Goal: Connect with others: Connect with others

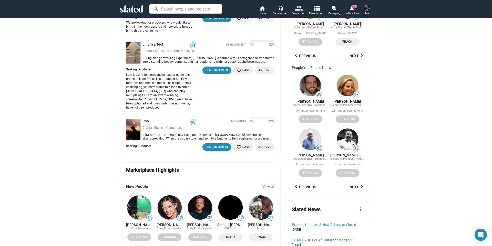
scroll to position [512, 0]
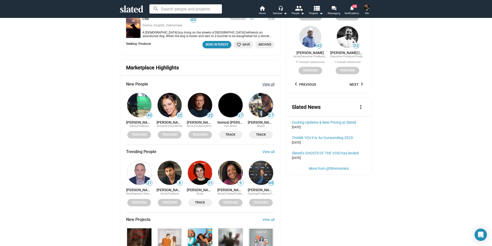
click at [269, 82] on link "View all" at bounding box center [268, 84] width 12 height 4
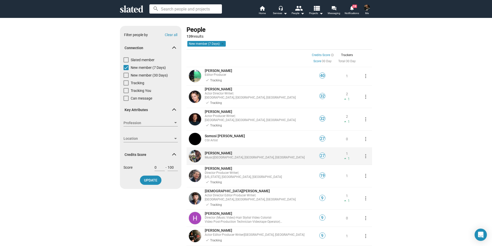
scroll to position [77, 0]
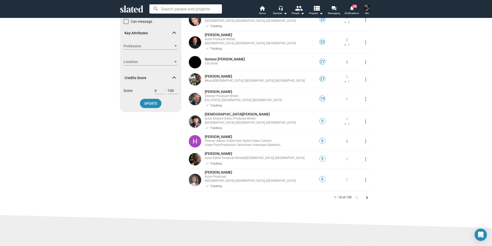
click at [365, 195] on mat-icon "keyboard_arrow_right" at bounding box center [367, 198] width 6 height 6
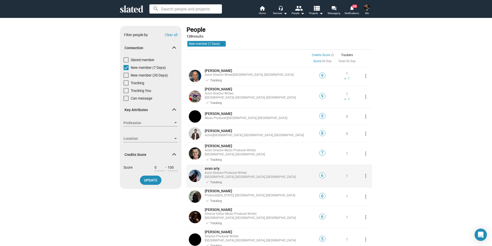
scroll to position [51, 0]
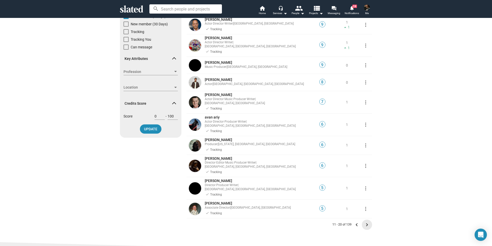
click at [364, 222] on mat-icon "keyboard_arrow_right" at bounding box center [367, 225] width 6 height 6
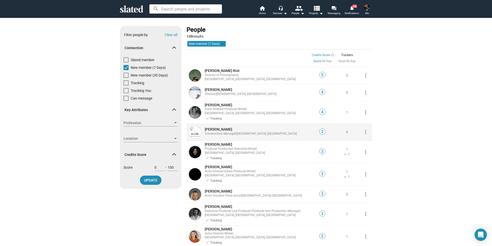
scroll to position [51, 0]
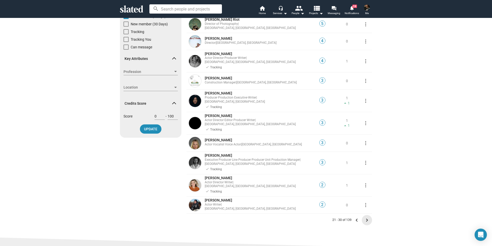
click at [364, 217] on mat-icon "keyboard_arrow_right" at bounding box center [367, 220] width 6 height 6
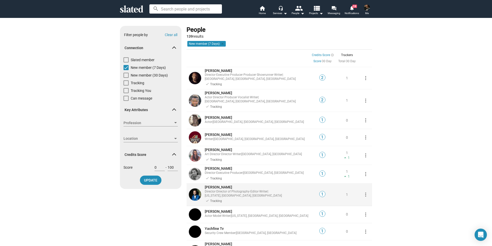
scroll to position [51, 0]
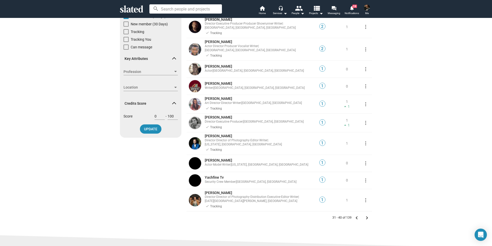
click at [364, 215] on mat-icon "keyboard_arrow_right" at bounding box center [367, 218] width 6 height 6
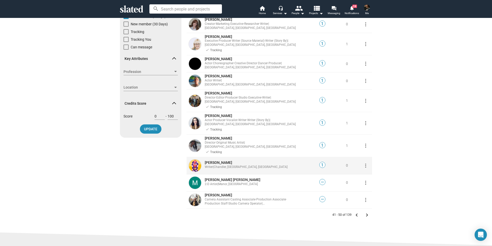
scroll to position [128, 0]
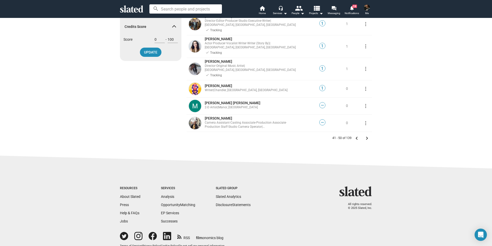
click at [365, 135] on mat-icon "keyboard_arrow_right" at bounding box center [367, 138] width 6 height 6
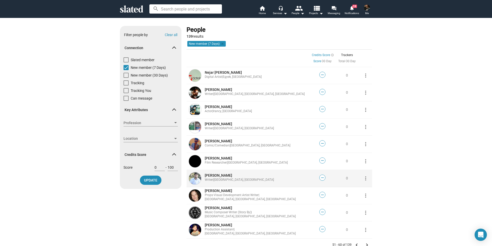
scroll to position [51, 0]
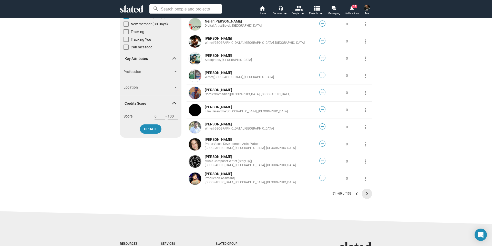
click at [366, 194] on mat-icon "keyboard_arrow_right" at bounding box center [367, 194] width 6 height 6
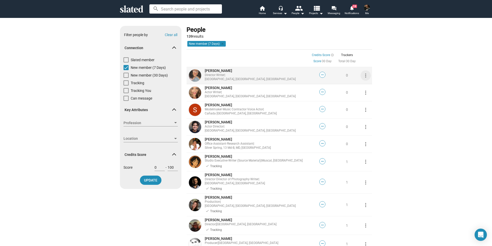
click at [363, 76] on mat-icon "more_vert" at bounding box center [365, 75] width 6 height 6
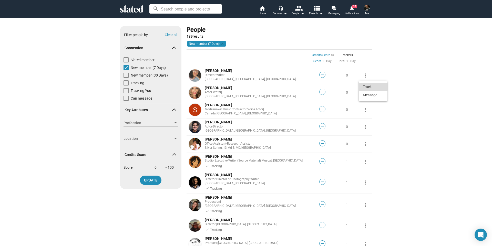
click at [363, 87] on button "Track" at bounding box center [372, 87] width 29 height 8
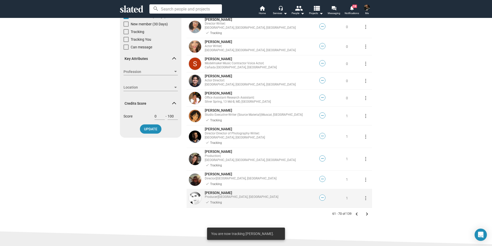
scroll to position [102, 0]
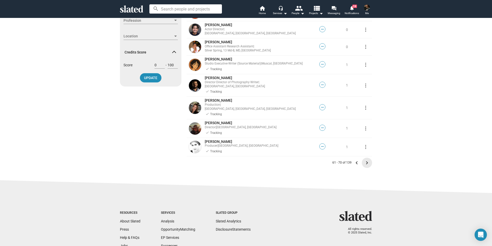
click at [364, 160] on mat-icon "keyboard_arrow_right" at bounding box center [367, 163] width 6 height 6
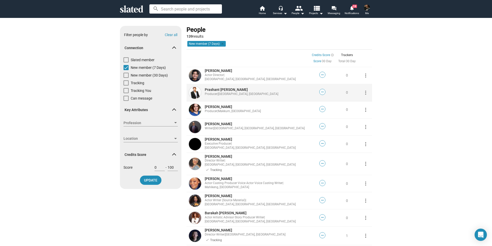
click at [364, 93] on mat-icon "more_vert" at bounding box center [365, 93] width 6 height 6
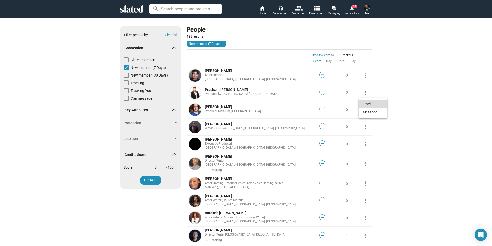
click at [366, 103] on button "Track" at bounding box center [372, 104] width 29 height 8
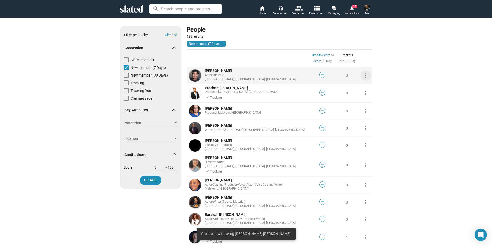
click at [364, 75] on mat-icon "more_vert" at bounding box center [365, 75] width 6 height 6
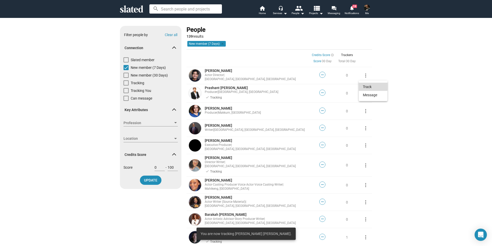
click at [366, 87] on button "Track" at bounding box center [372, 87] width 29 height 8
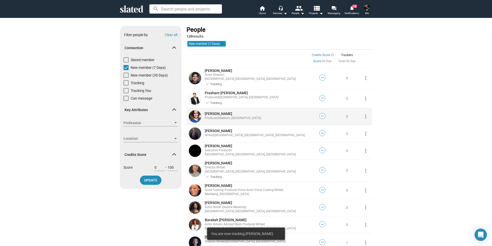
click at [362, 113] on mat-icon "more_vert" at bounding box center [365, 116] width 6 height 6
click at [365, 122] on button "Track" at bounding box center [372, 124] width 29 height 8
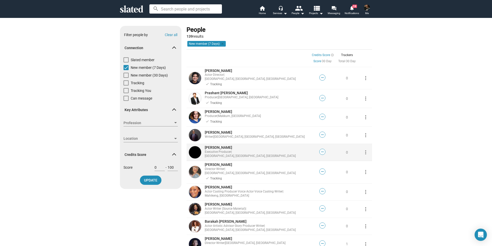
click at [364, 149] on mat-icon "more_vert" at bounding box center [365, 152] width 6 height 6
click at [365, 161] on button "Track" at bounding box center [372, 159] width 29 height 8
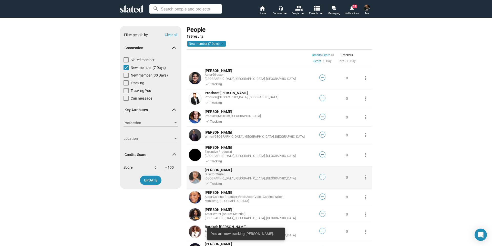
scroll to position [51, 0]
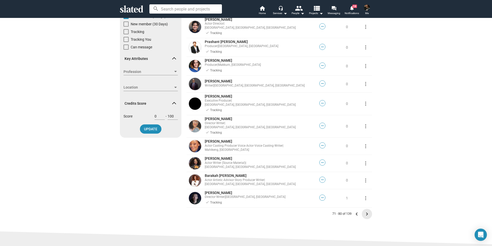
click at [366, 211] on mat-icon "keyboard_arrow_right" at bounding box center [367, 214] width 6 height 6
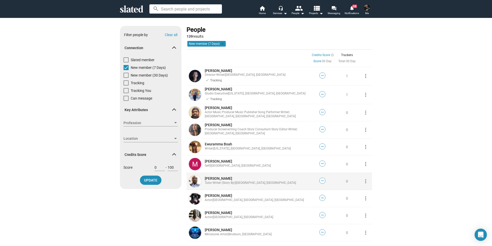
scroll to position [51, 0]
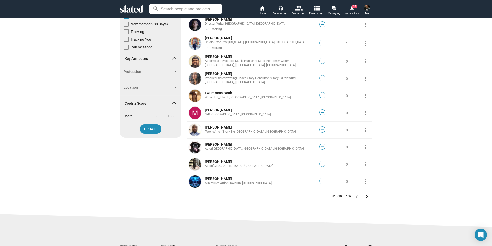
click at [365, 197] on mat-icon "keyboard_arrow_right" at bounding box center [367, 197] width 6 height 6
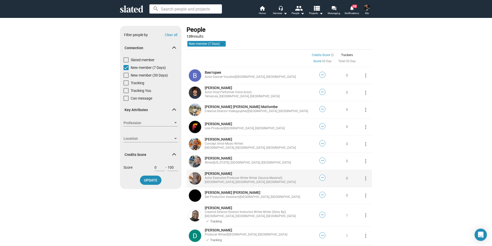
scroll to position [51, 0]
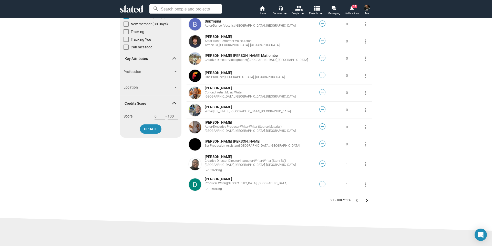
click at [365, 200] on mat-icon "keyboard_arrow_right" at bounding box center [367, 200] width 6 height 6
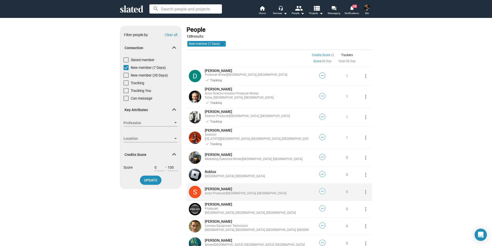
scroll to position [77, 0]
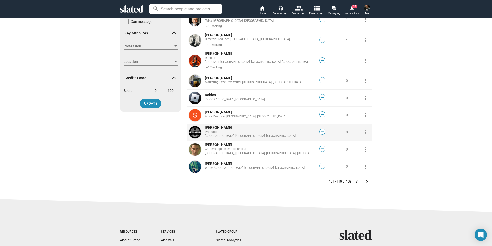
click at [364, 129] on mat-icon "more_vert" at bounding box center [365, 132] width 6 height 6
click at [365, 135] on button "Track" at bounding box center [372, 136] width 29 height 8
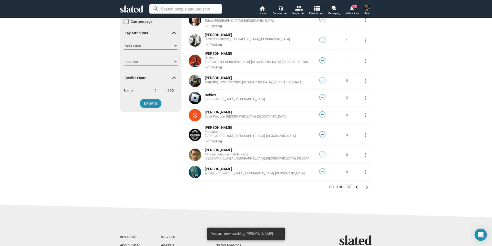
click at [365, 184] on mat-icon "keyboard_arrow_right" at bounding box center [367, 187] width 6 height 6
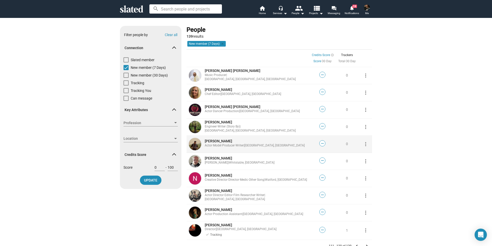
scroll to position [77, 0]
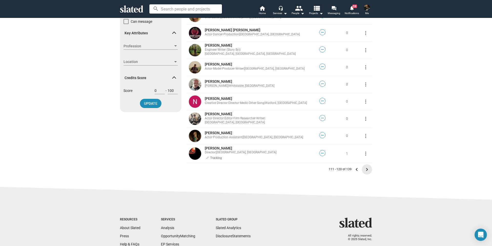
click at [364, 170] on mat-icon "keyboard_arrow_right" at bounding box center [367, 169] width 6 height 6
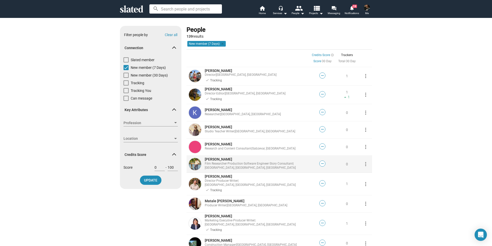
scroll to position [51, 0]
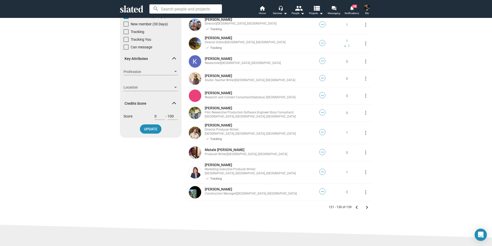
click at [365, 204] on mat-icon "keyboard_arrow_right" at bounding box center [367, 207] width 6 height 6
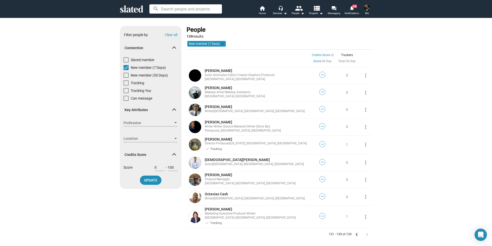
click at [132, 12] on icon at bounding box center [131, 8] width 23 height 7
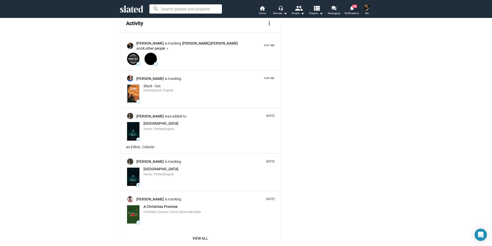
scroll to position [947, 0]
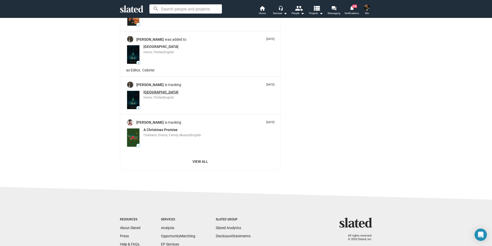
click at [148, 90] on span "[GEOGRAPHIC_DATA]" at bounding box center [160, 92] width 35 height 4
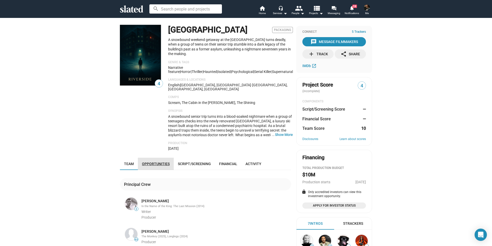
click at [157, 162] on span "Opportunities" at bounding box center [156, 164] width 28 height 4
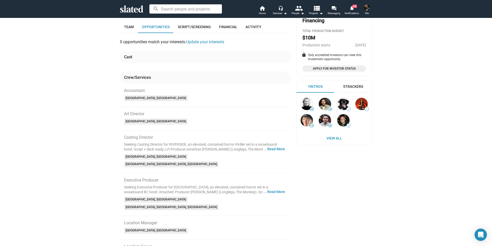
scroll to position [35, 0]
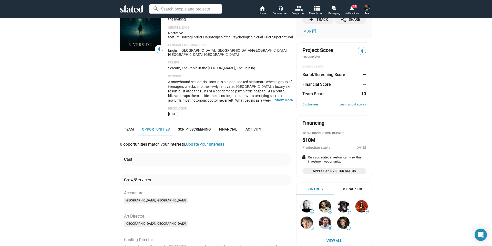
click at [125, 127] on span "Team" at bounding box center [129, 129] width 10 height 4
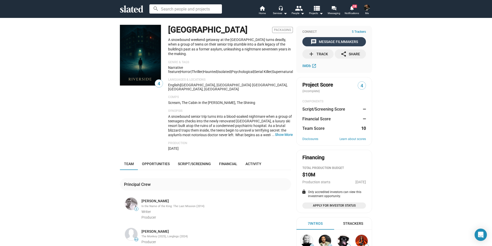
click at [329, 41] on div "message Message Filmmakers" at bounding box center [333, 41] width 47 height 9
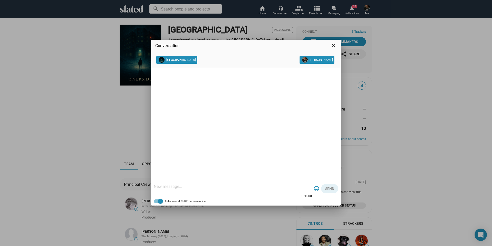
click at [333, 47] on mat-icon "close" at bounding box center [333, 46] width 6 height 6
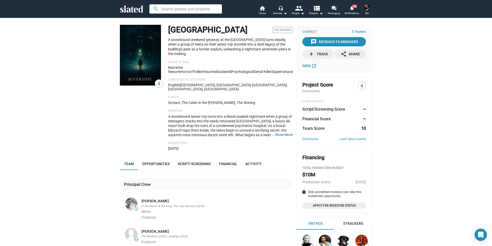
click at [132, 9] on icon at bounding box center [131, 8] width 23 height 7
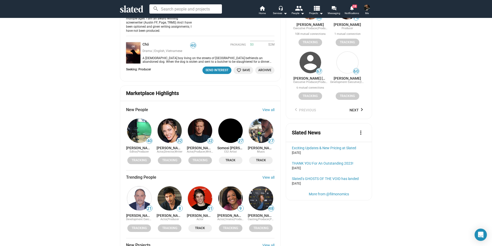
scroll to position [615, 0]
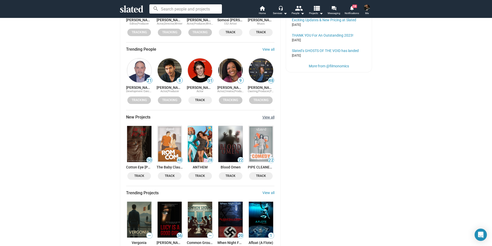
click at [267, 115] on link "View all" at bounding box center [268, 117] width 12 height 4
